Goal: Task Accomplishment & Management: Manage account settings

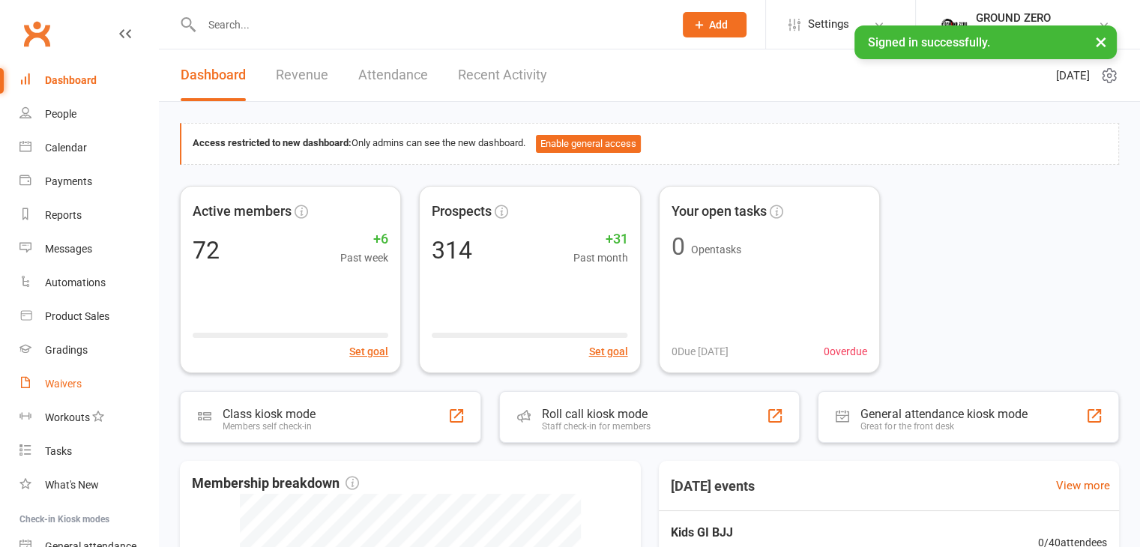
click at [60, 379] on div "Waivers" at bounding box center [63, 384] width 37 height 12
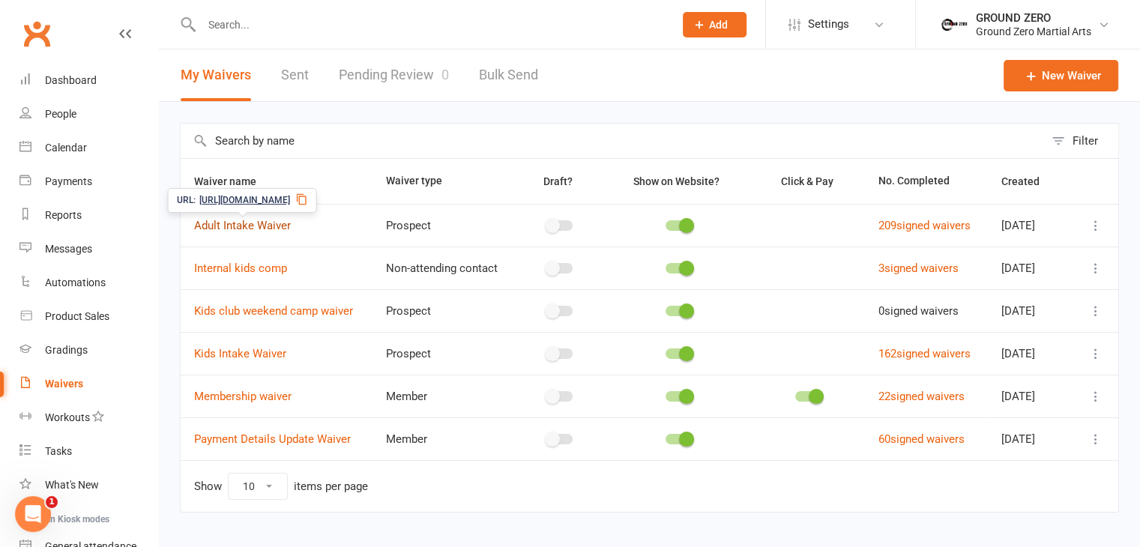
click at [232, 220] on link "Adult Intake Waiver" at bounding box center [242, 225] width 97 height 13
click at [1095, 218] on icon at bounding box center [1095, 225] width 15 height 15
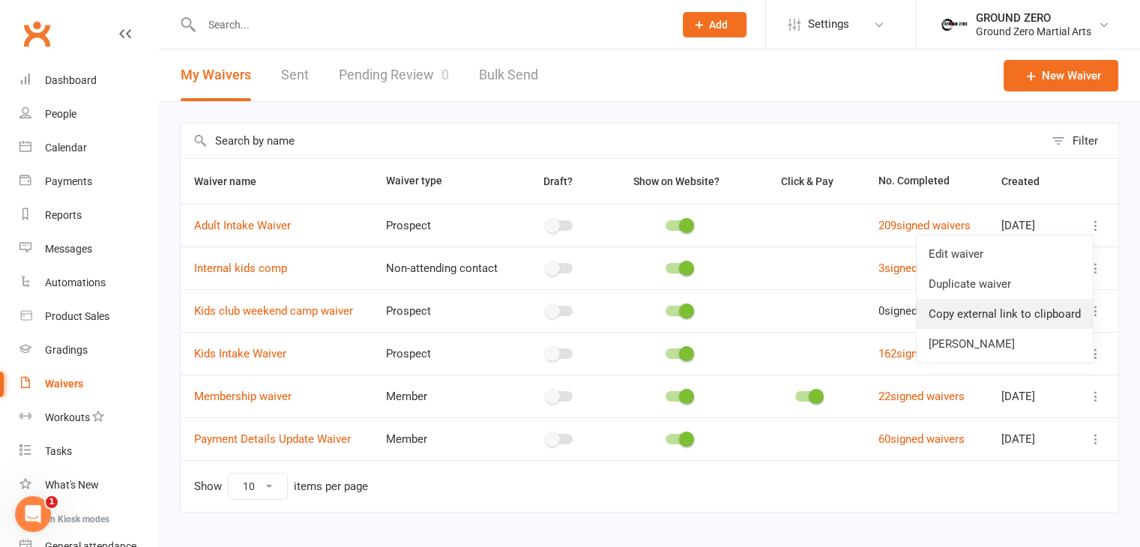
click at [1043, 310] on link "Copy external link to clipboard" at bounding box center [1004, 314] width 176 height 30
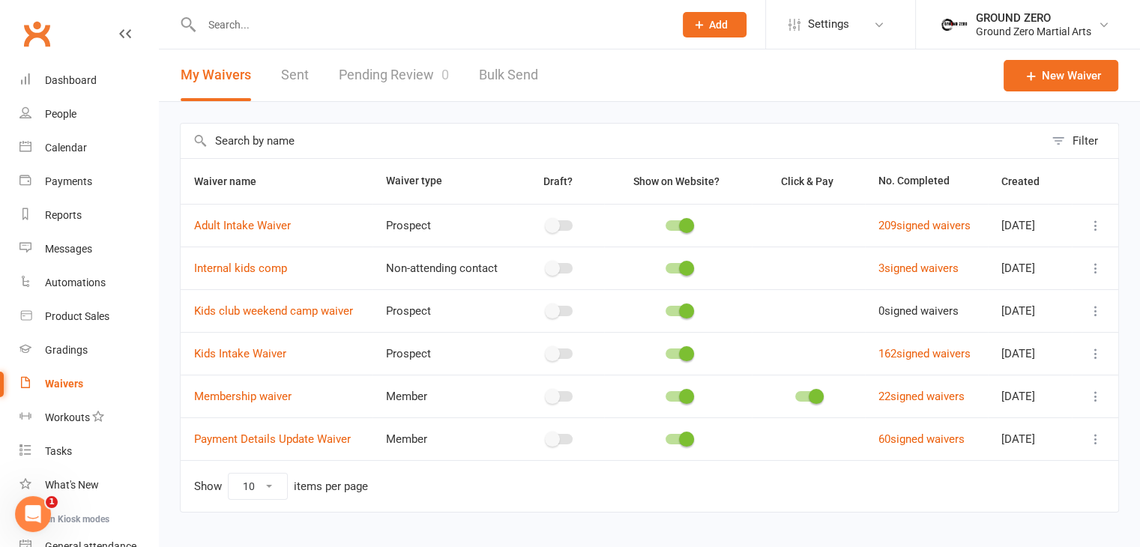
click at [1093, 223] on icon at bounding box center [1095, 225] width 15 height 15
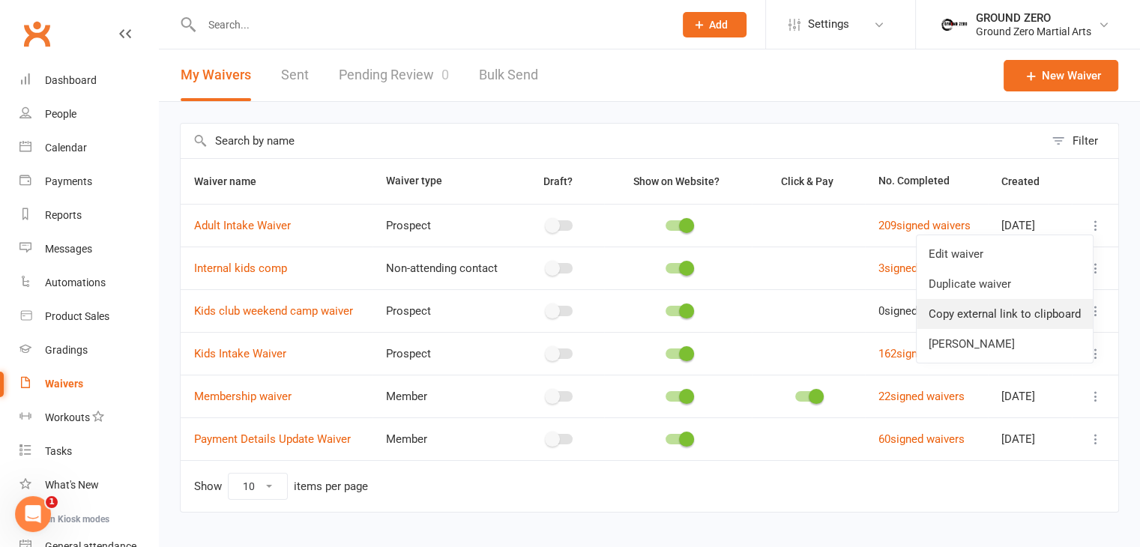
click at [969, 304] on link "Copy external link to clipboard" at bounding box center [1004, 314] width 176 height 30
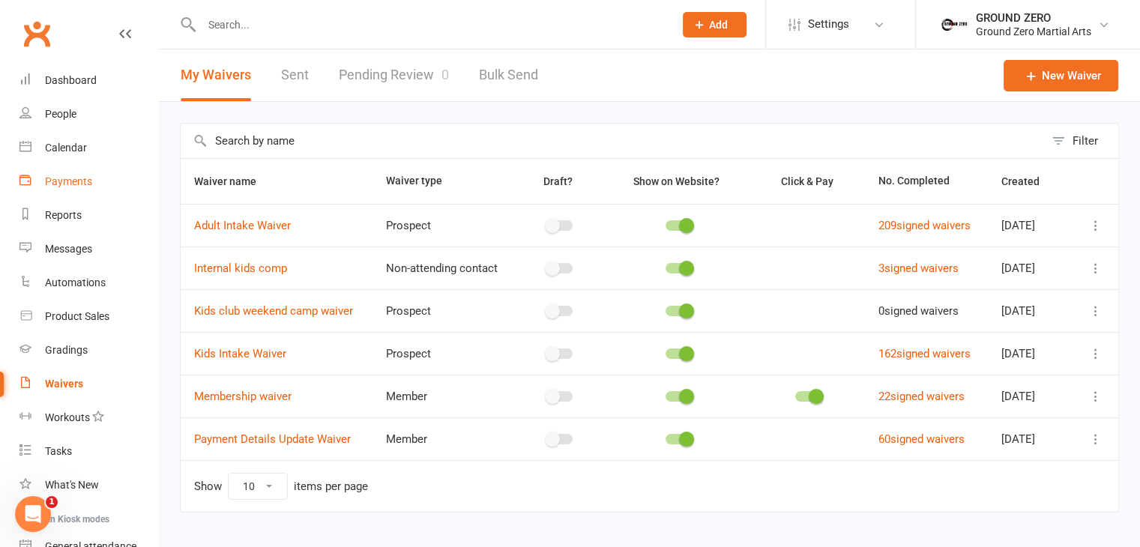
click at [58, 187] on link "Payments" at bounding box center [88, 182] width 139 height 34
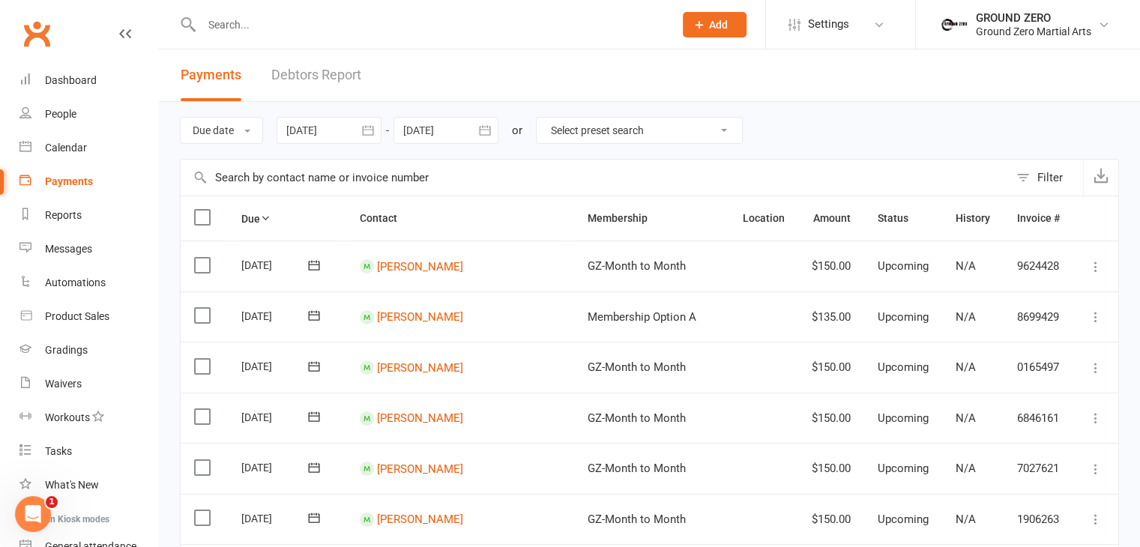
click at [375, 130] on icon "button" at bounding box center [367, 130] width 15 height 15
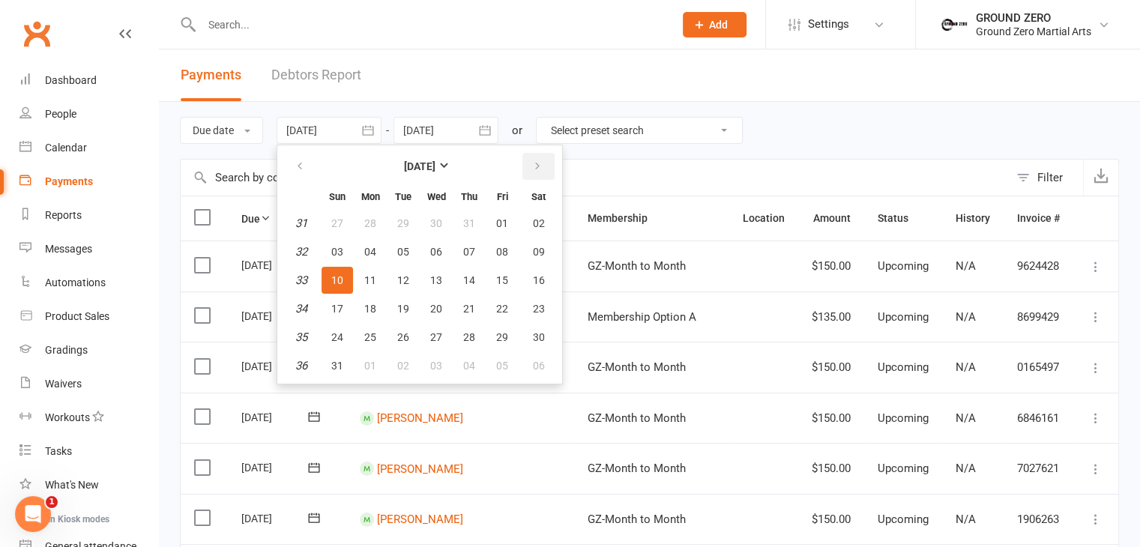
click at [532, 163] on icon "button" at bounding box center [537, 166] width 10 height 12
click at [471, 247] on span "11" at bounding box center [469, 252] width 12 height 12
type input "[DATE]"
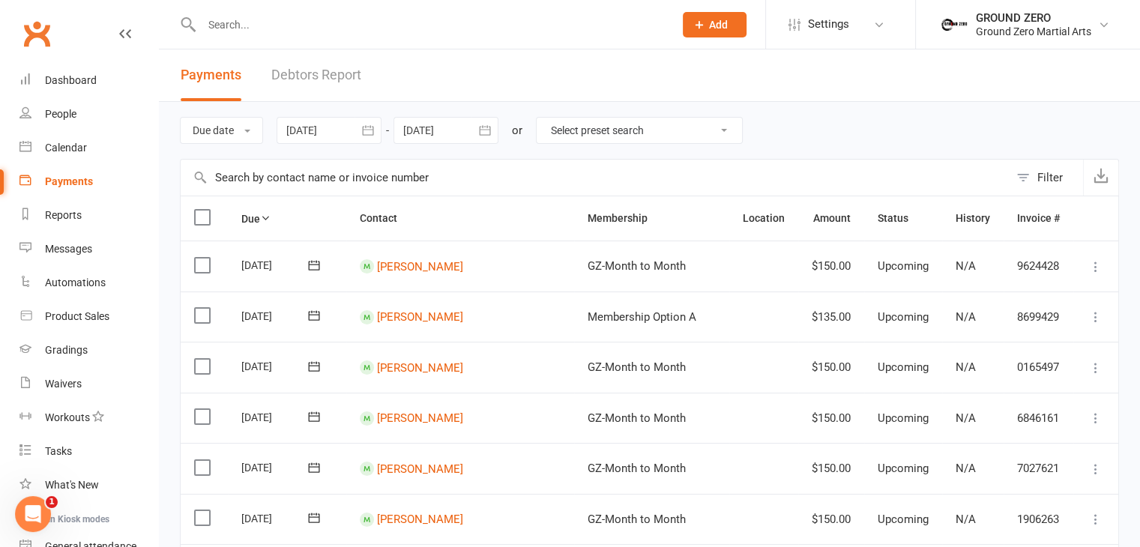
click at [489, 136] on icon "button" at bounding box center [484, 130] width 15 height 15
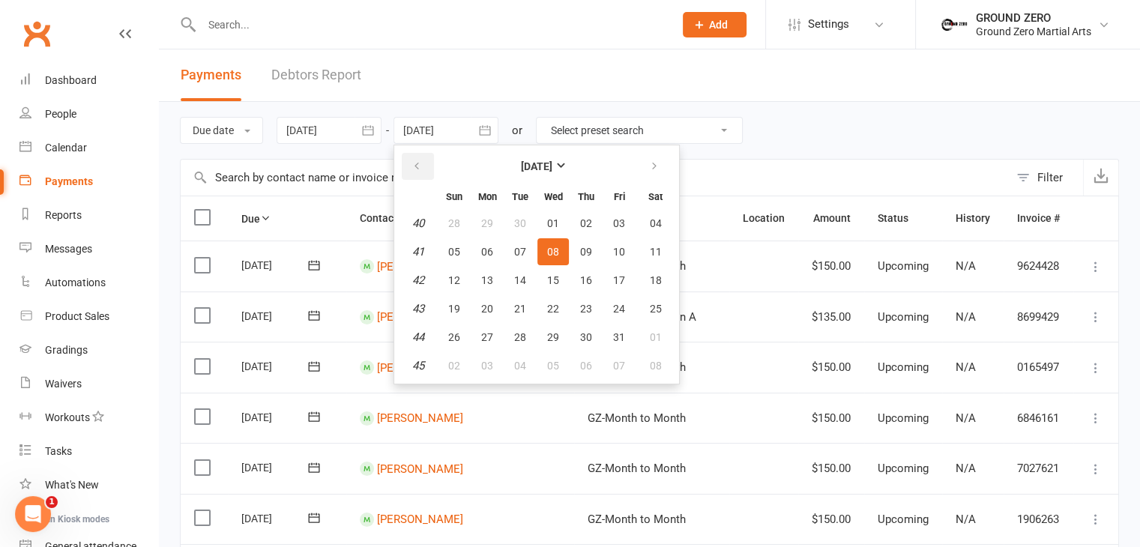
click at [424, 170] on button "button" at bounding box center [418, 166] width 32 height 27
click at [520, 331] on span "30" at bounding box center [520, 337] width 12 height 12
type input "[DATE]"
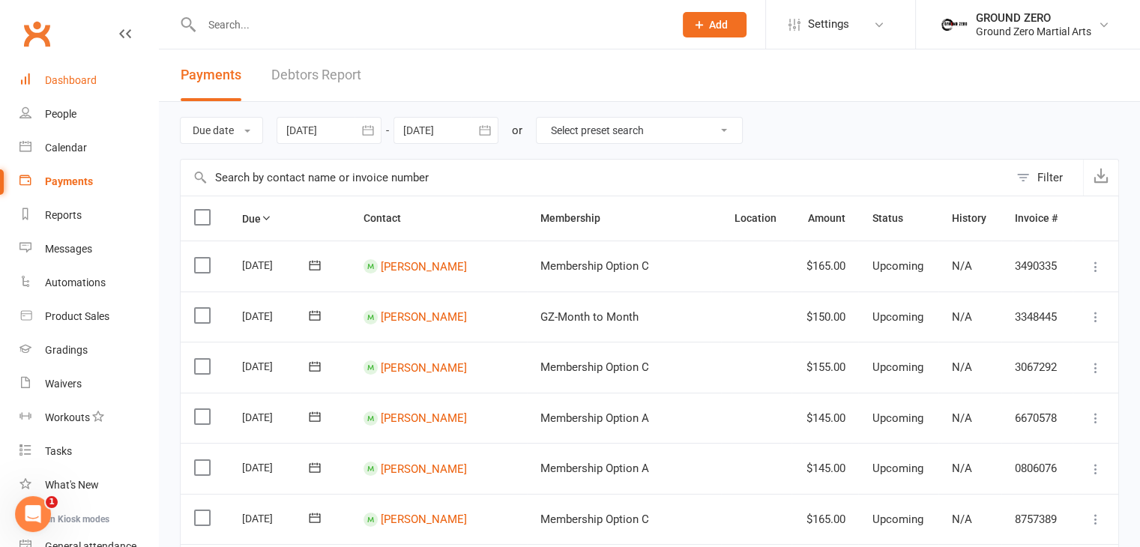
click at [64, 76] on div "Dashboard" at bounding box center [71, 80] width 52 height 12
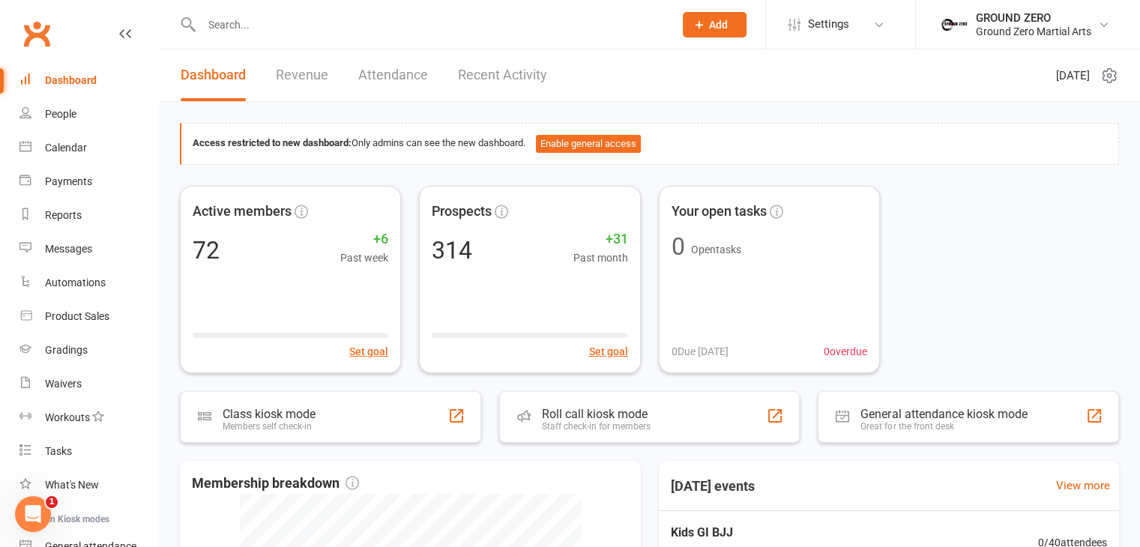
click at [277, 28] on input "text" at bounding box center [430, 24] width 466 height 21
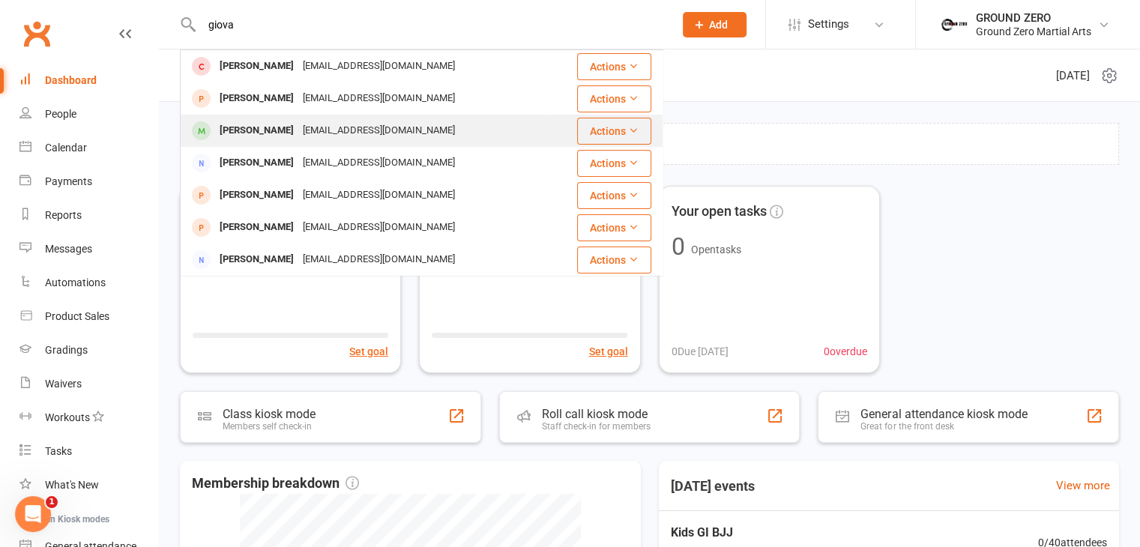
type input "giova"
click at [276, 139] on div "[PERSON_NAME]" at bounding box center [256, 131] width 83 height 22
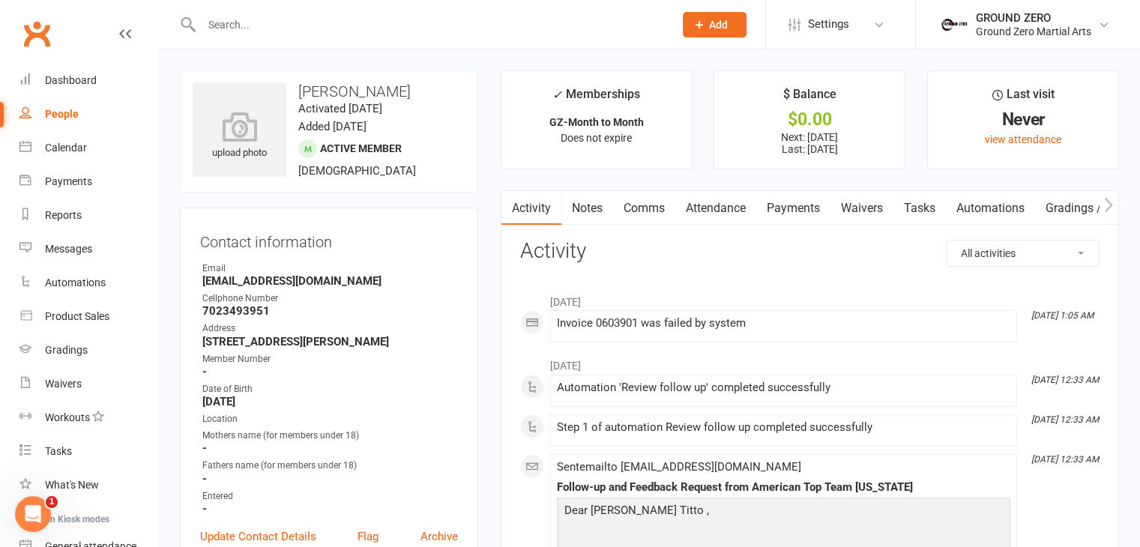
click at [802, 211] on link "Payments" at bounding box center [793, 208] width 74 height 34
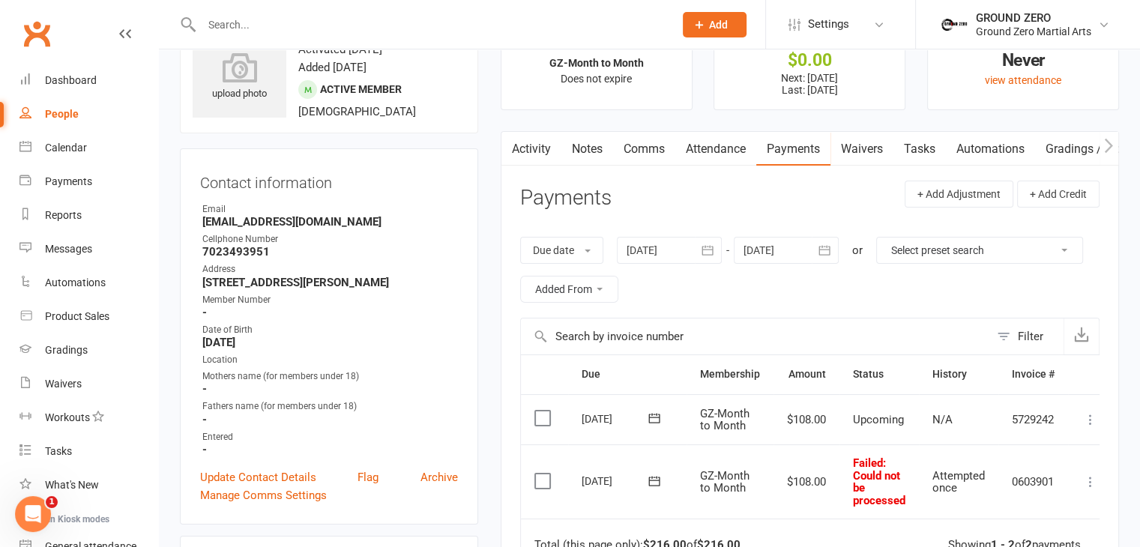
scroll to position [150, 0]
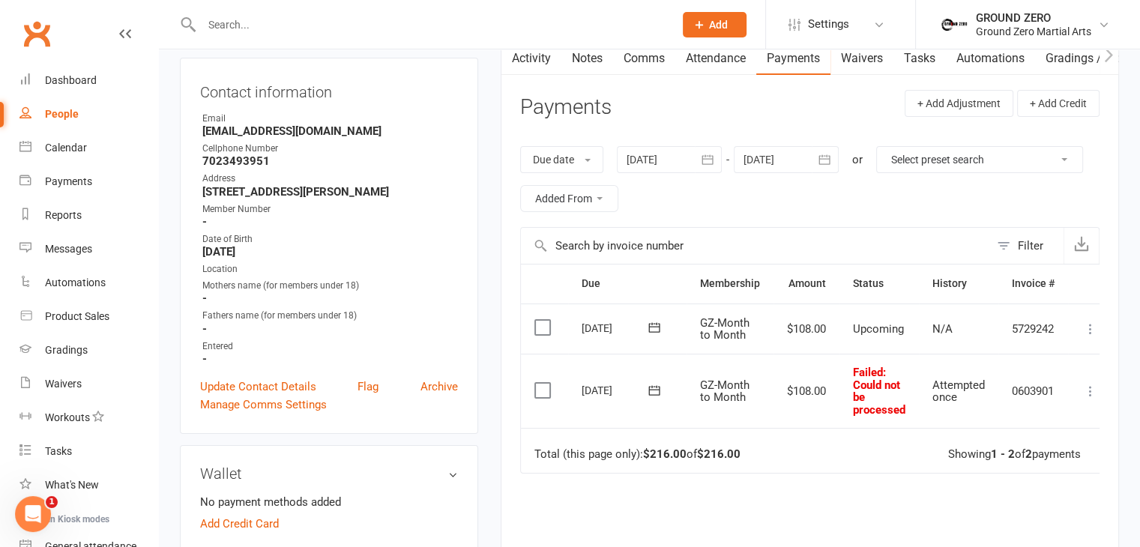
click at [545, 393] on label at bounding box center [544, 390] width 20 height 15
click at [544, 383] on input "checkbox" at bounding box center [539, 383] width 10 height 0
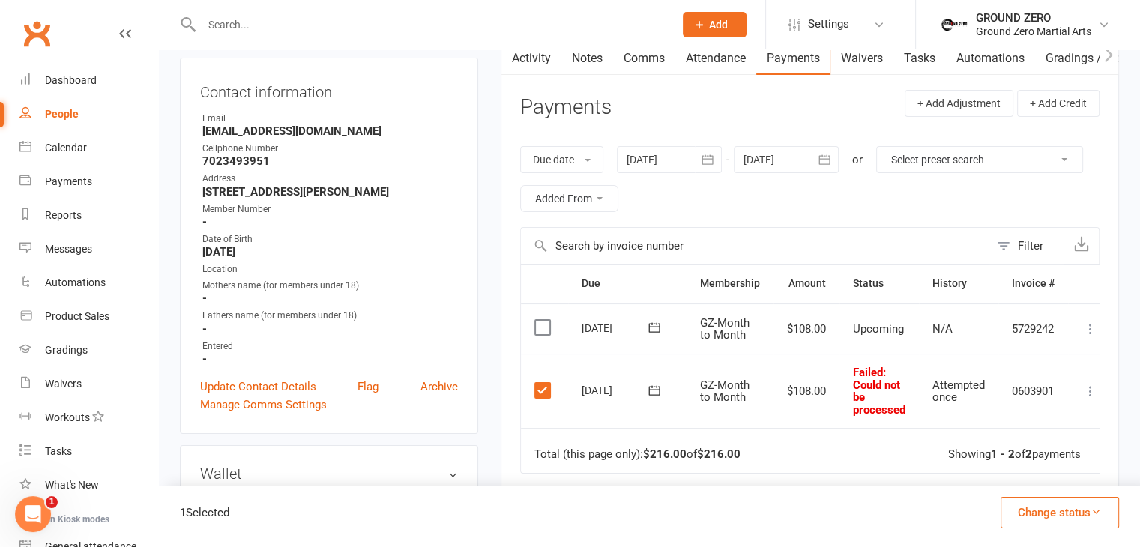
click at [1091, 391] on icon at bounding box center [1090, 391] width 15 height 15
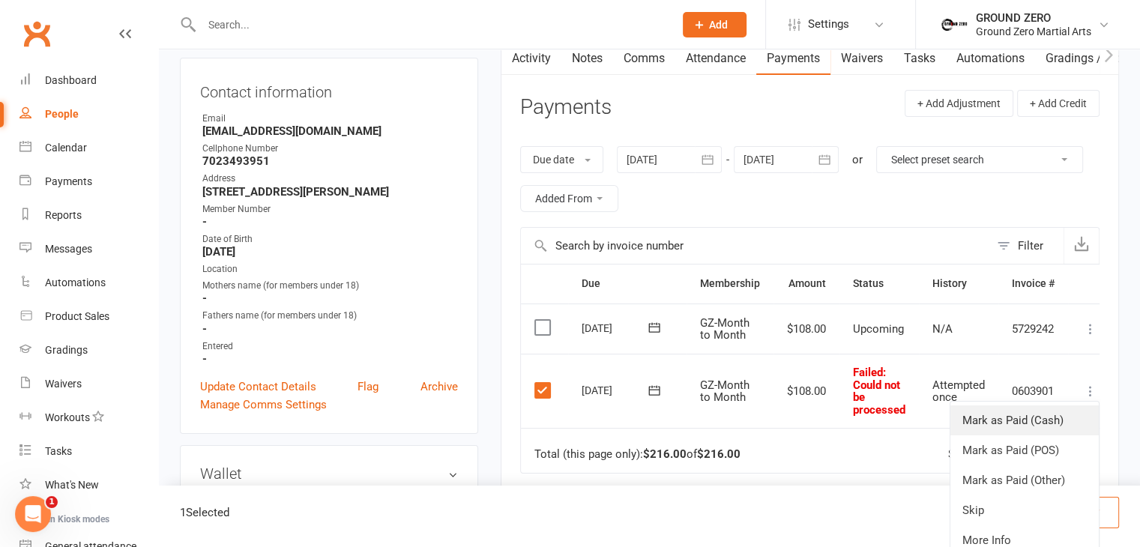
click at [1063, 411] on link "Mark as Paid (Cash)" at bounding box center [1024, 420] width 148 height 30
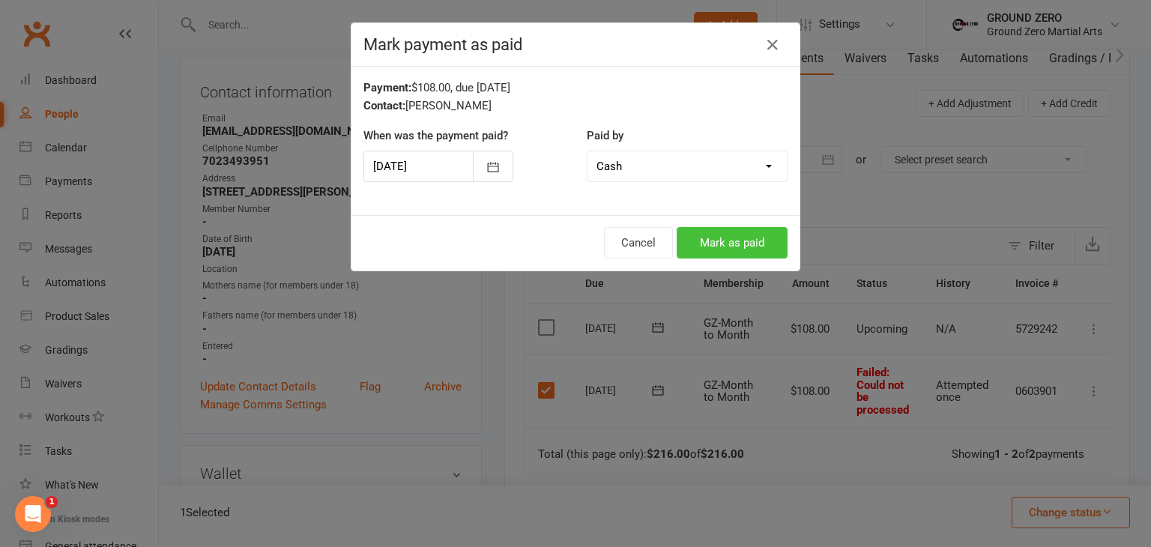
click at [717, 238] on button "Mark as paid" at bounding box center [732, 242] width 111 height 31
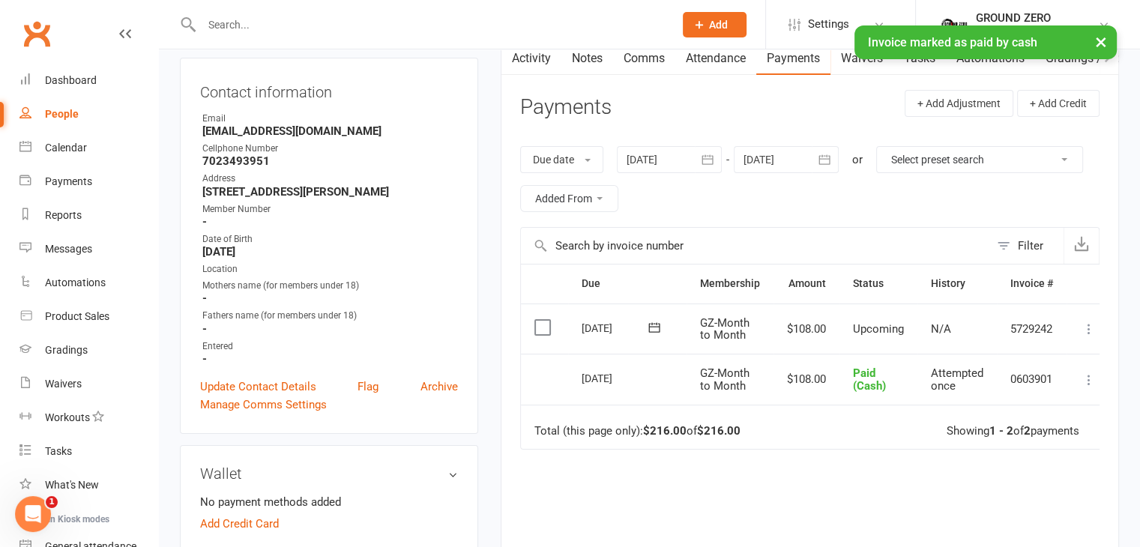
click at [1093, 374] on icon at bounding box center [1088, 379] width 15 height 15
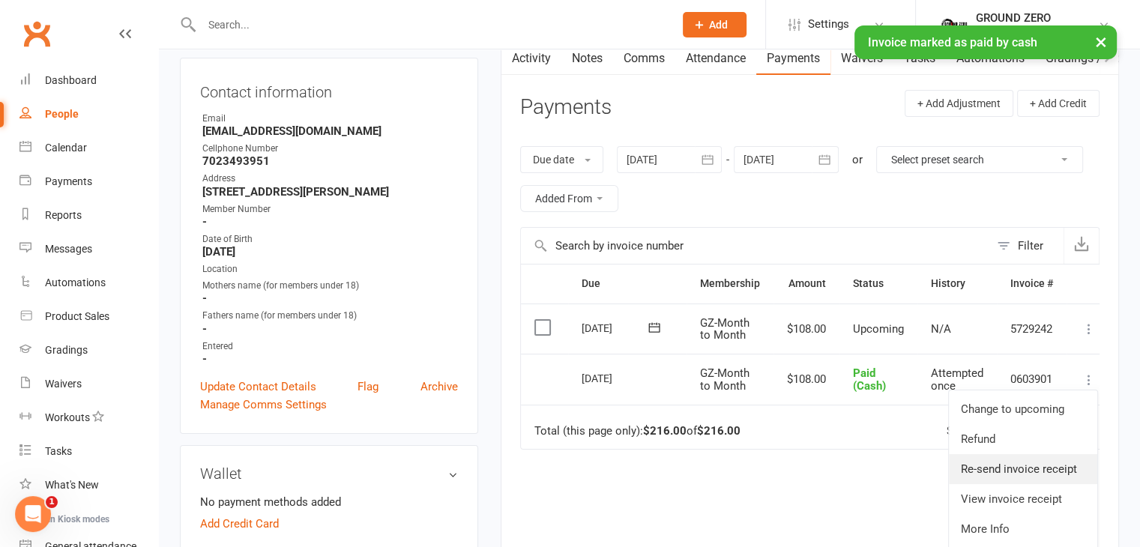
click at [1058, 470] on link "Re-send invoice receipt" at bounding box center [1023, 469] width 148 height 30
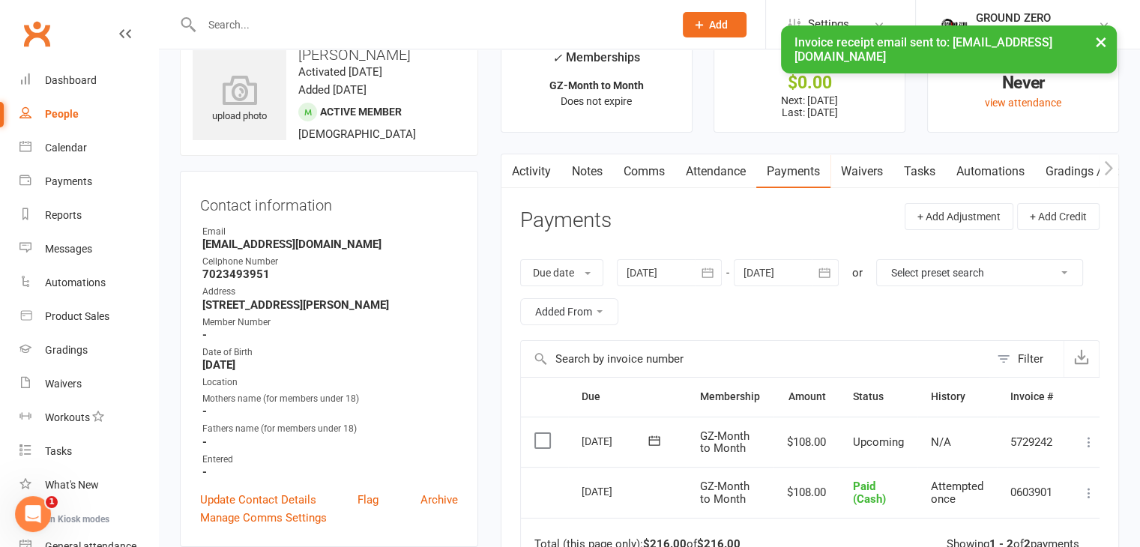
scroll to position [0, 0]
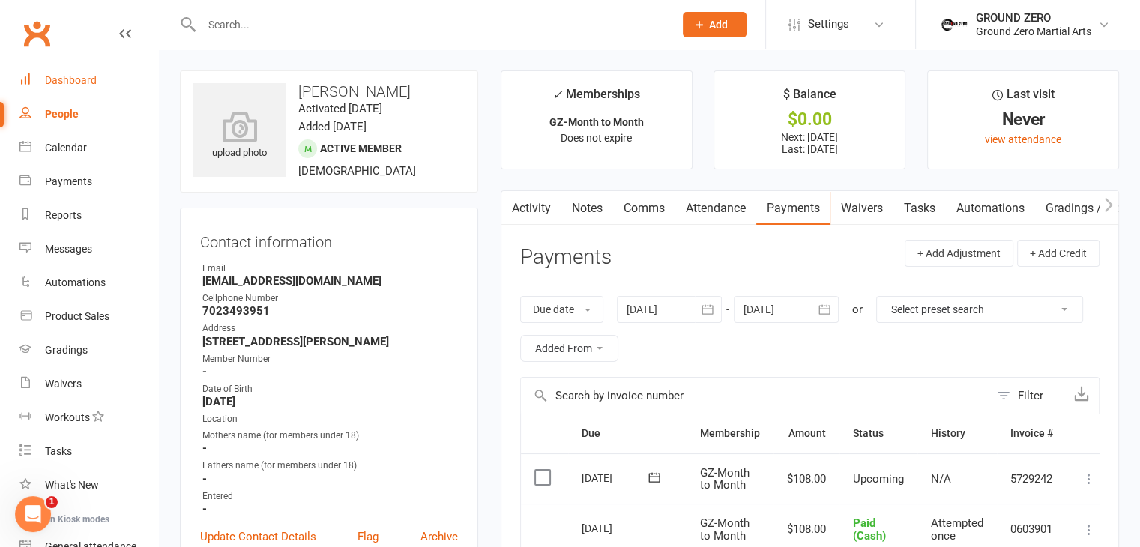
click at [68, 85] on div "Dashboard" at bounding box center [71, 80] width 52 height 12
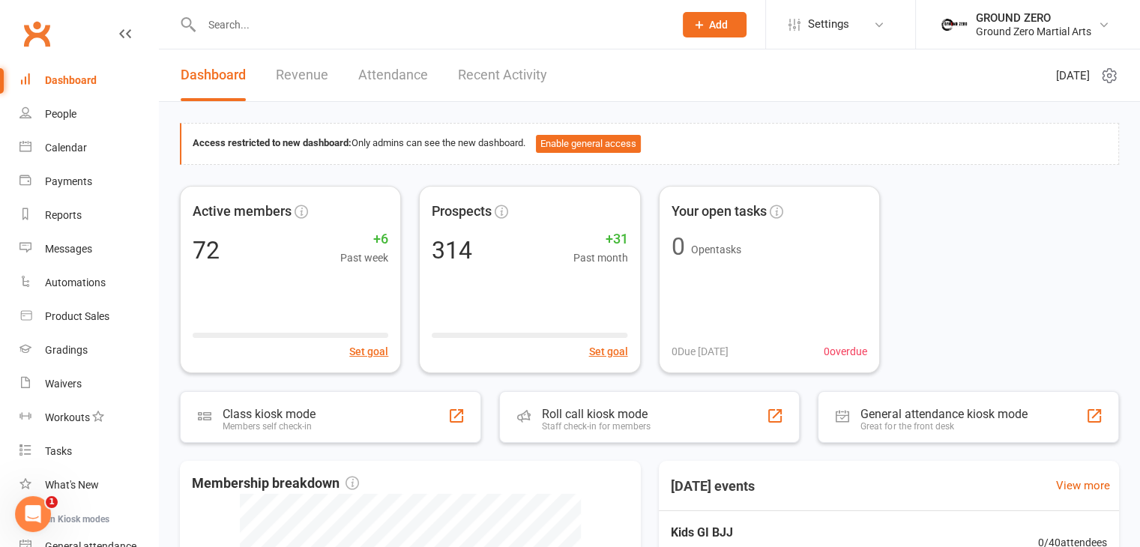
click at [1081, 190] on div "Active members 72 +6 Past week Set goal Prospects 314 +31 Past month Set goal Y…" at bounding box center [649, 279] width 939 height 187
